Goal: Find specific page/section

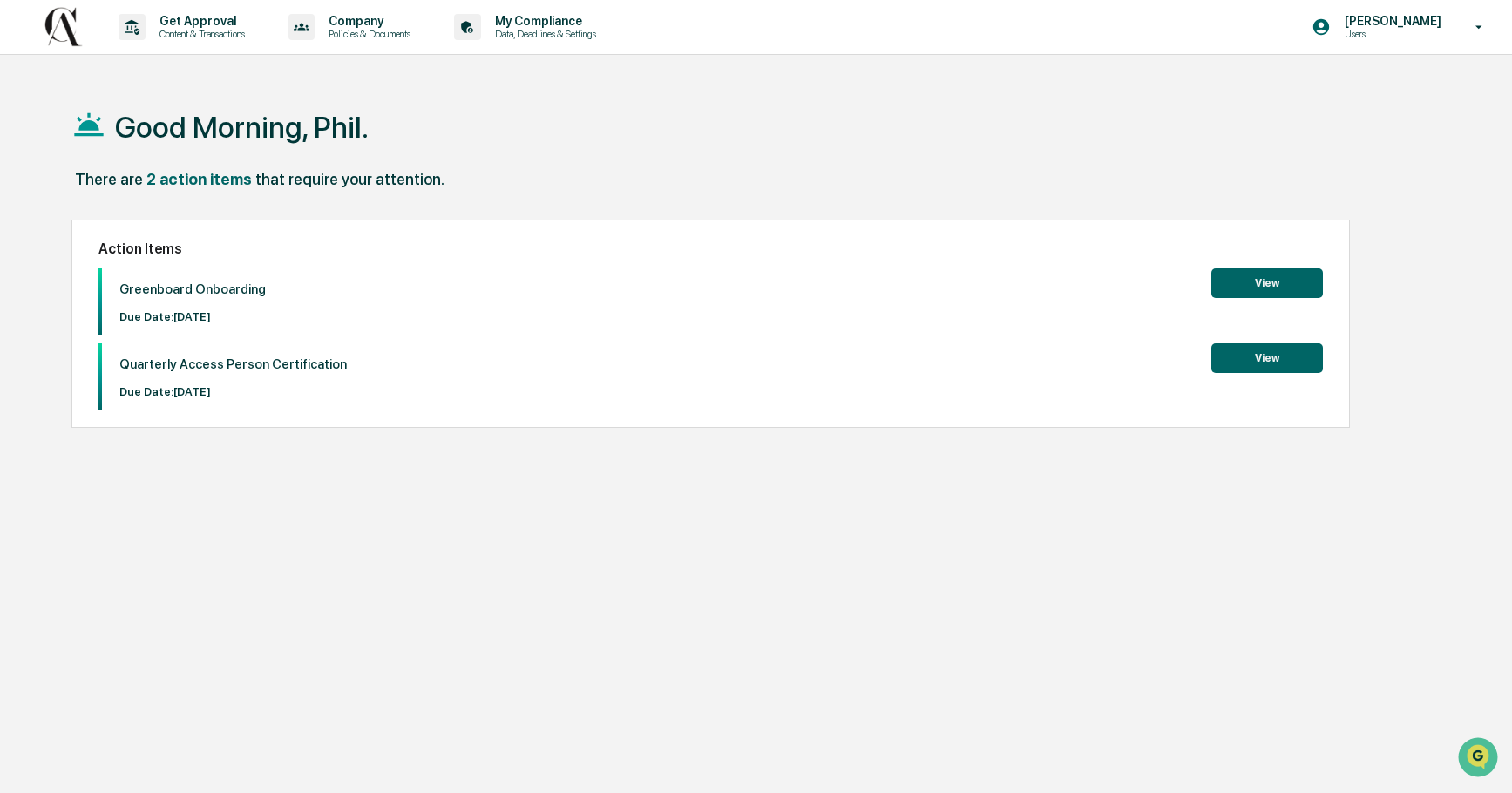
click at [1276, 280] on button "View" at bounding box center [1267, 283] width 112 height 29
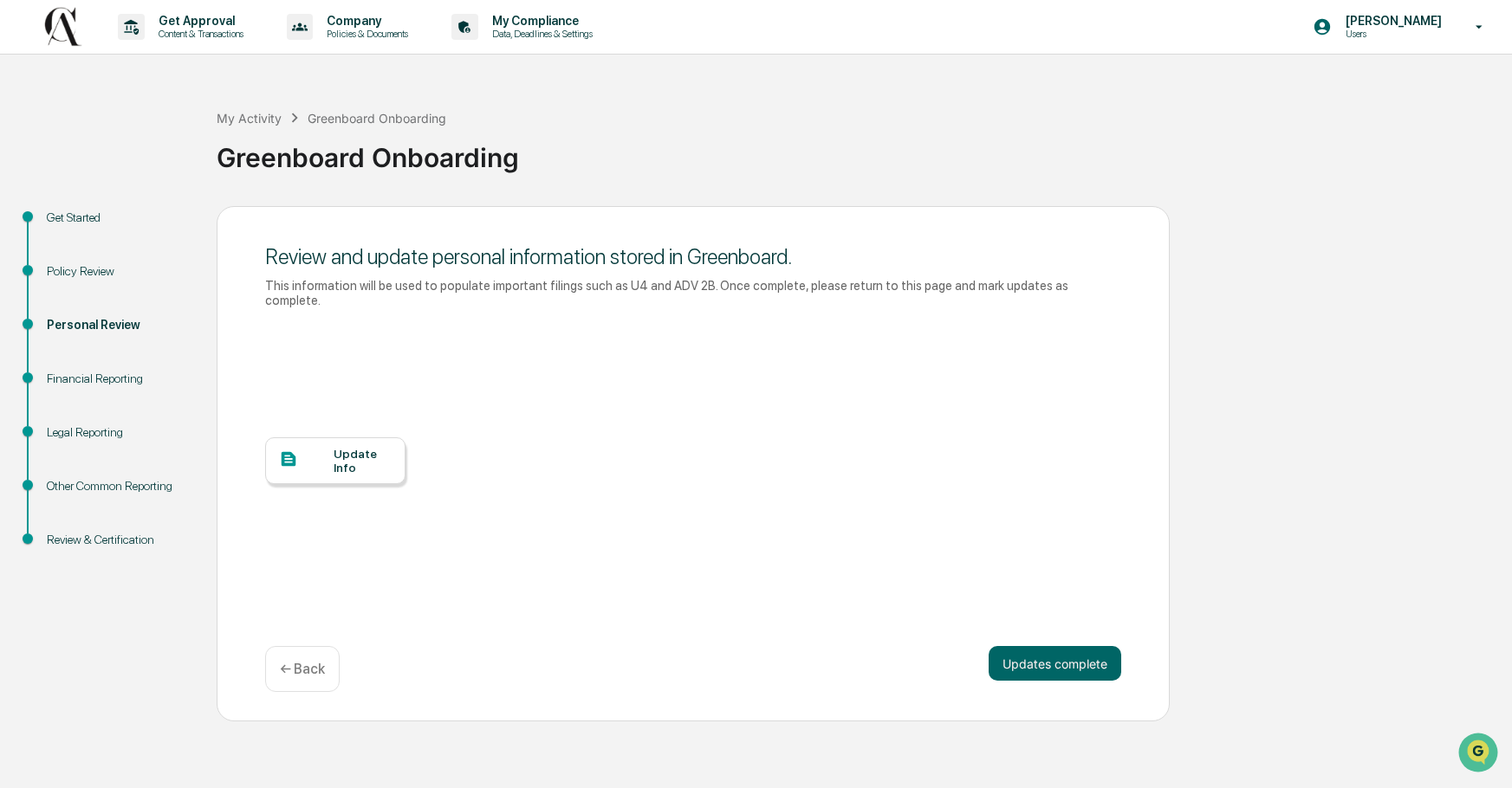
click at [365, 447] on div "Update Info" at bounding box center [363, 461] width 58 height 27
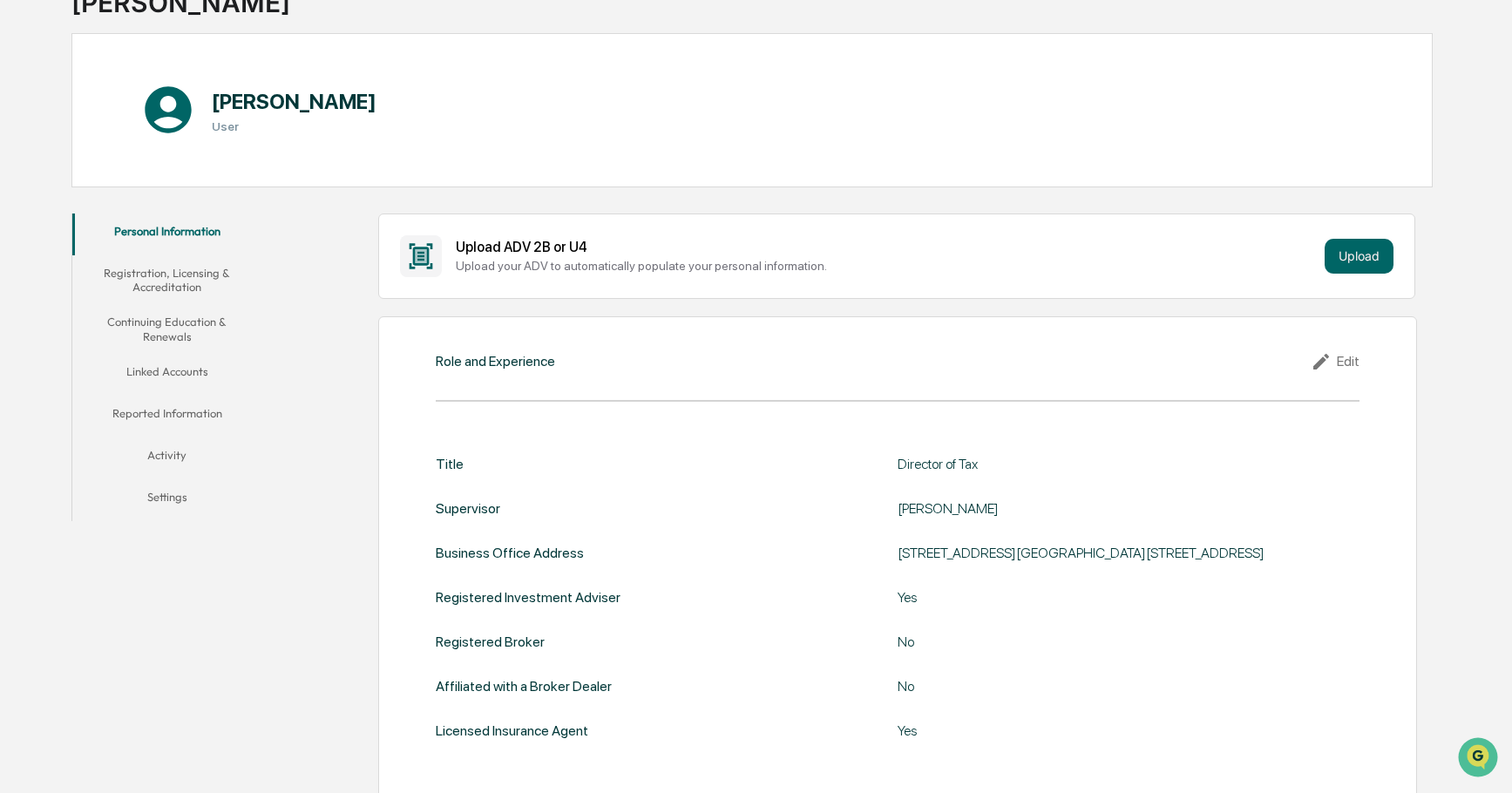
scroll to position [134, 0]
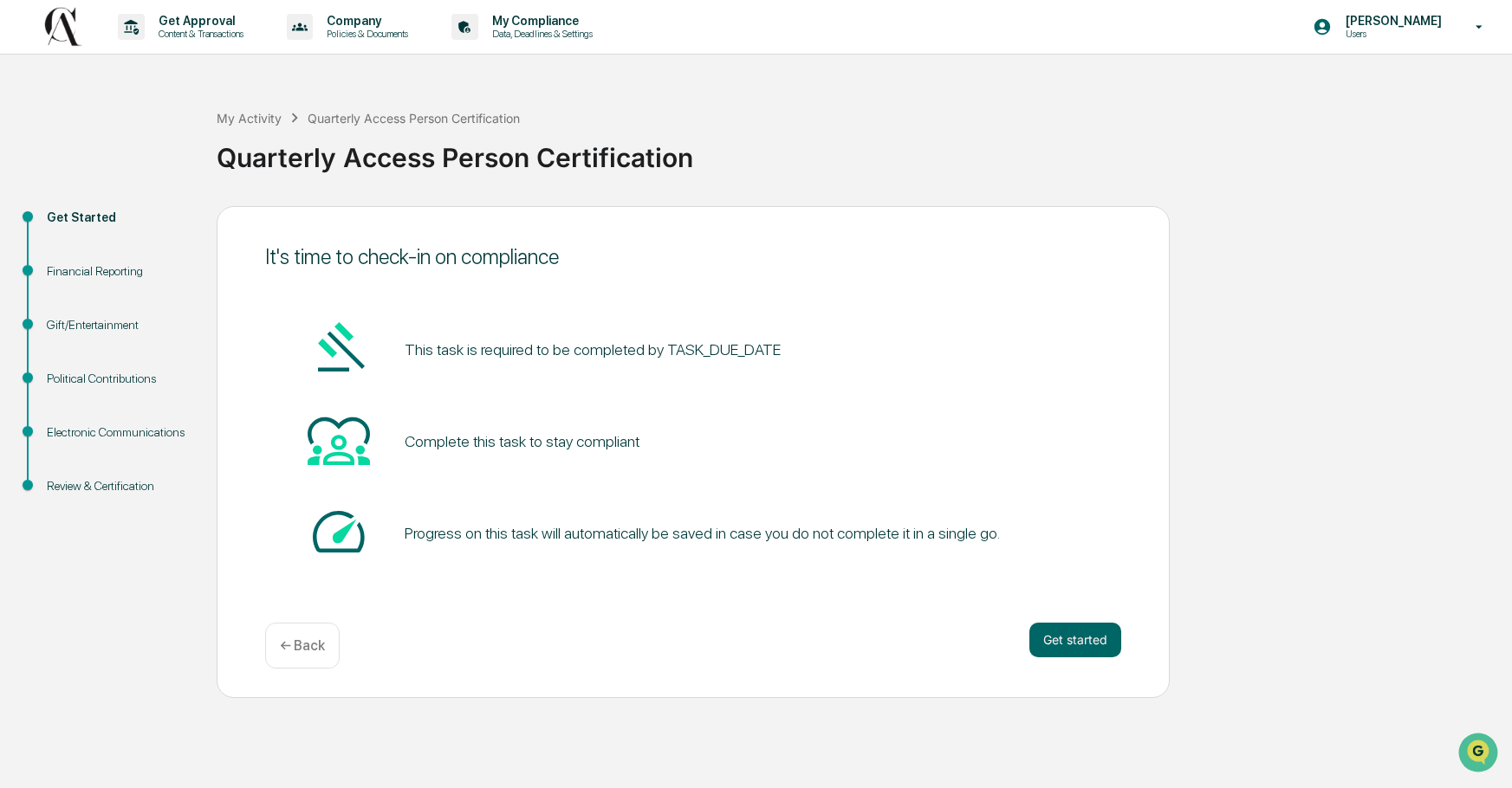
click at [220, 704] on div "Get Approval Content & Transactions Company Policies & Documents My Compliance …" at bounding box center [756, 394] width 1512 height 788
